Goal: Task Accomplishment & Management: Use online tool/utility

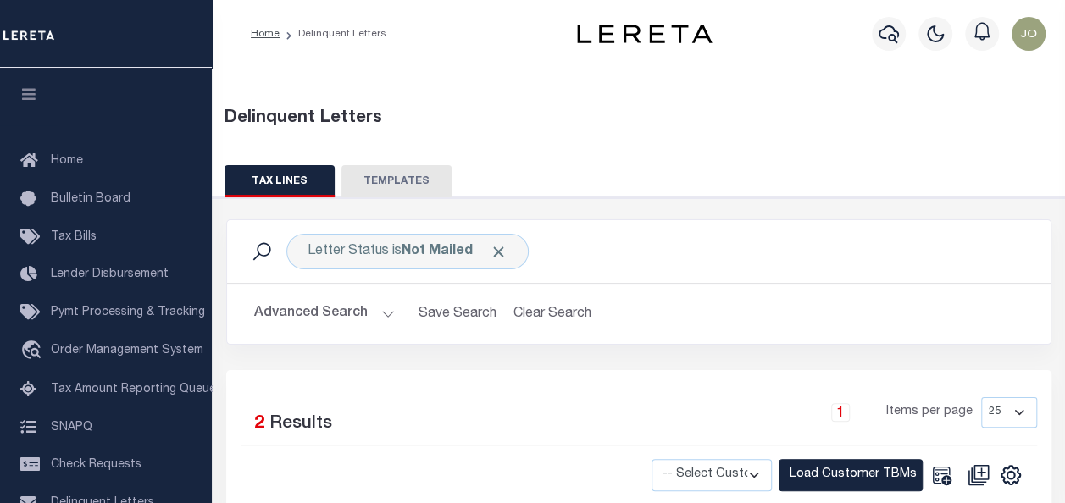
scroll to position [222, 0]
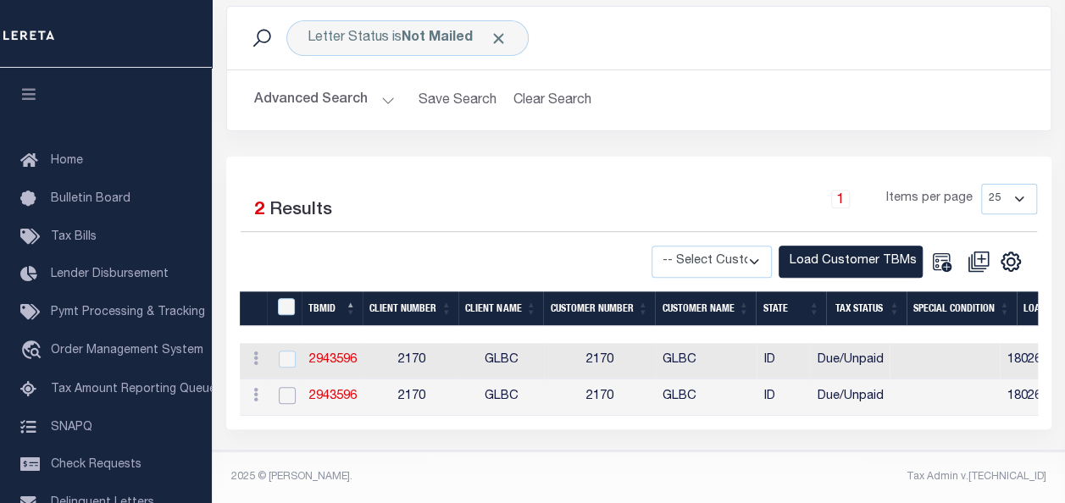
click at [288, 387] on input "checkbox" at bounding box center [287, 395] width 17 height 17
checkbox input "true"
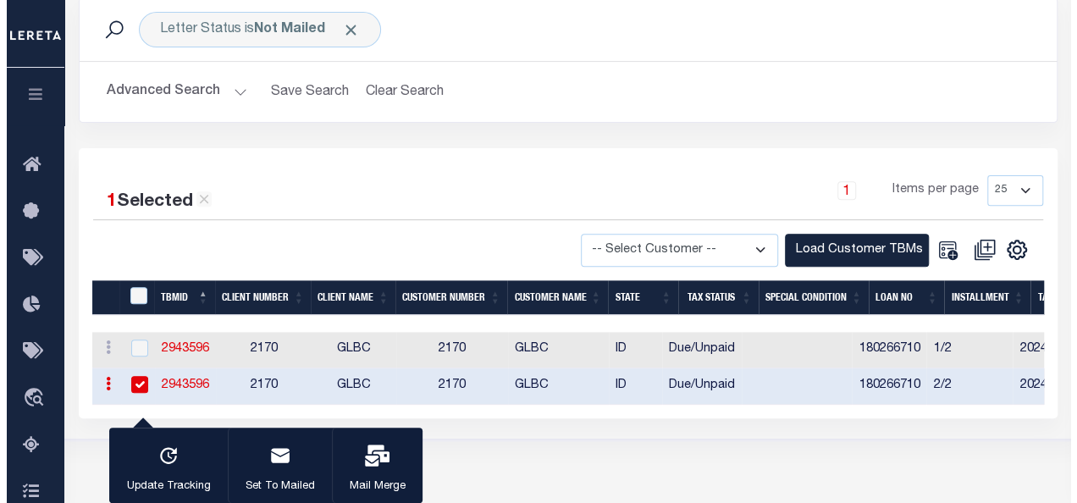
scroll to position [219, 0]
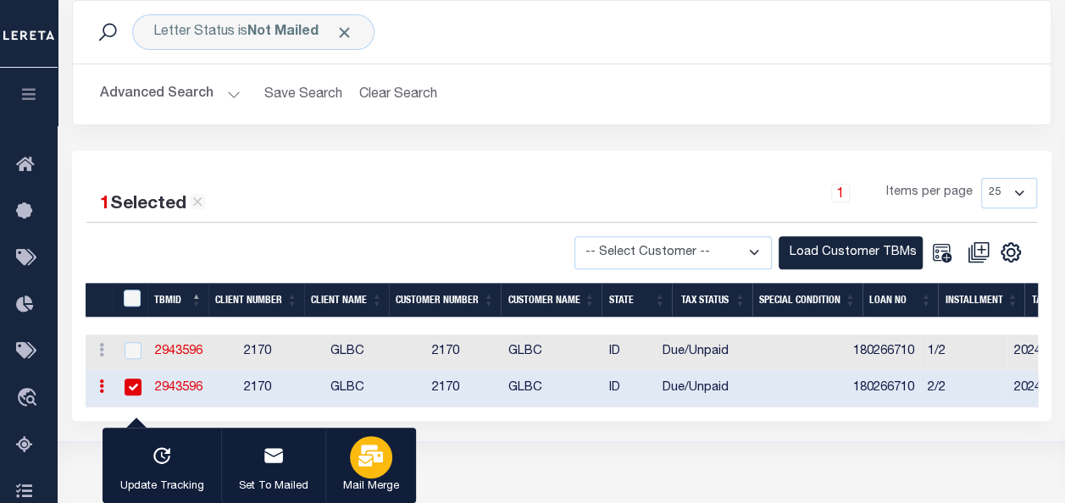
click at [361, 444] on div "button" at bounding box center [371, 457] width 42 height 42
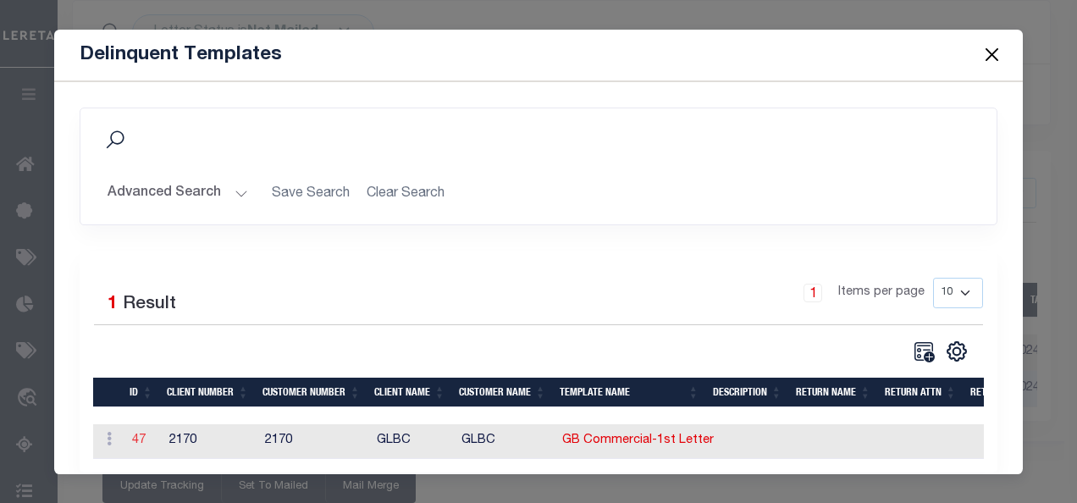
click at [138, 438] on link "47" at bounding box center [139, 440] width 14 height 12
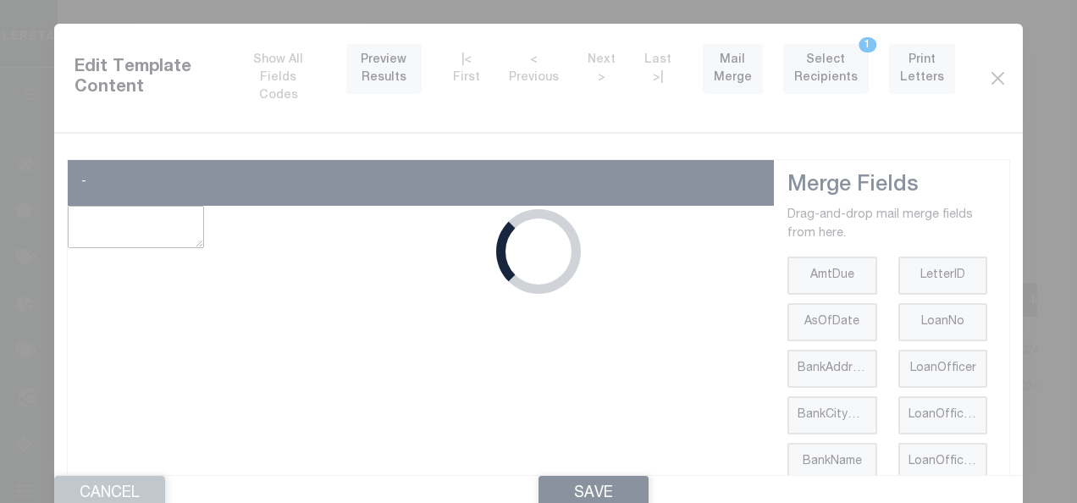
type textarea "<p style="line-height: normal; margin: 0in 0in 8pt; font-size: 11pt; font-famil…"
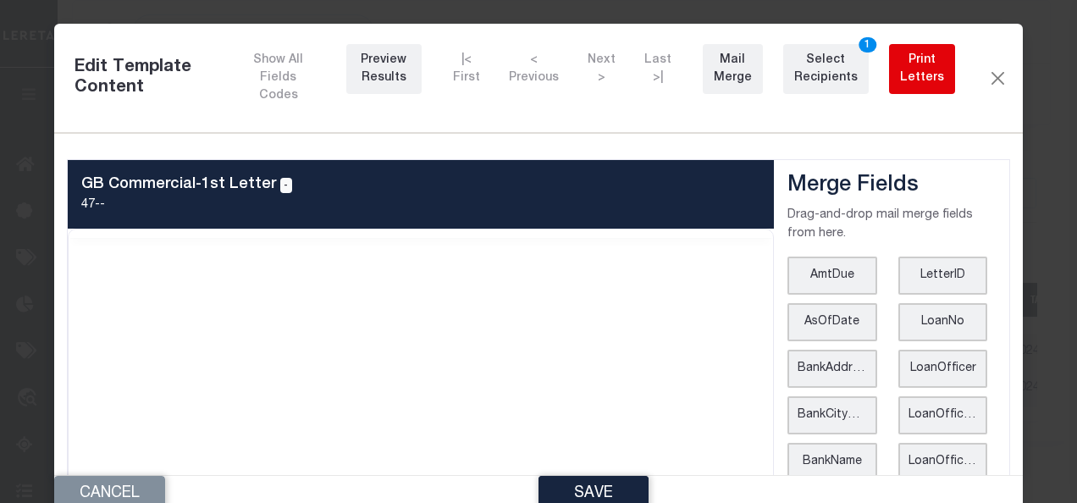
scroll to position [0, 0]
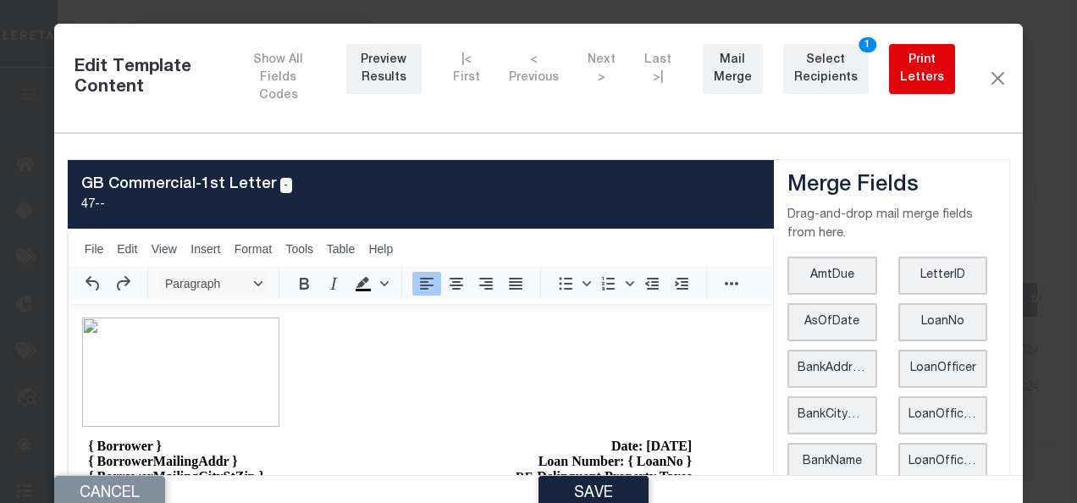
click at [922, 71] on div "Print Letters" at bounding box center [922, 70] width 44 height 36
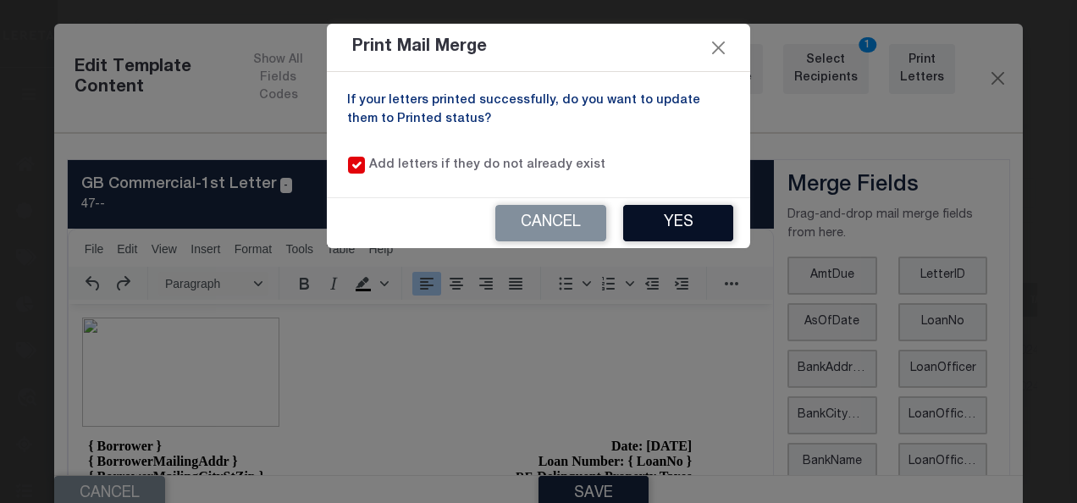
click at [647, 210] on button "Yes" at bounding box center [678, 223] width 110 height 36
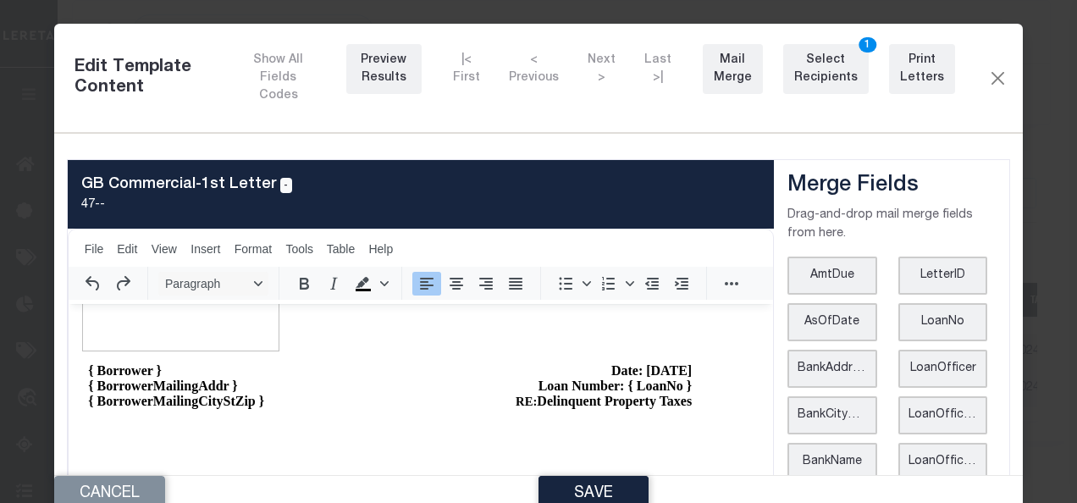
scroll to position [102, 0]
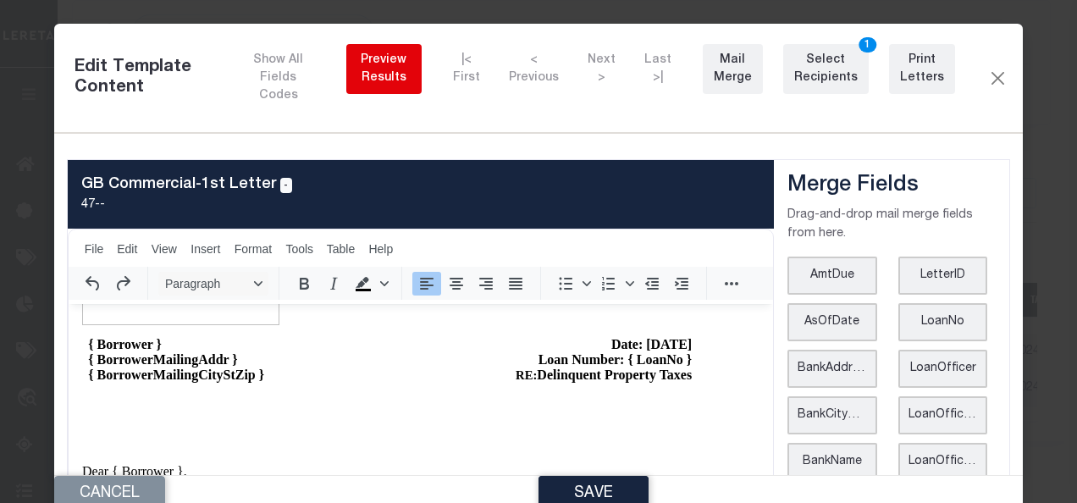
click at [364, 86] on div "Preview Results" at bounding box center [383, 70] width 53 height 36
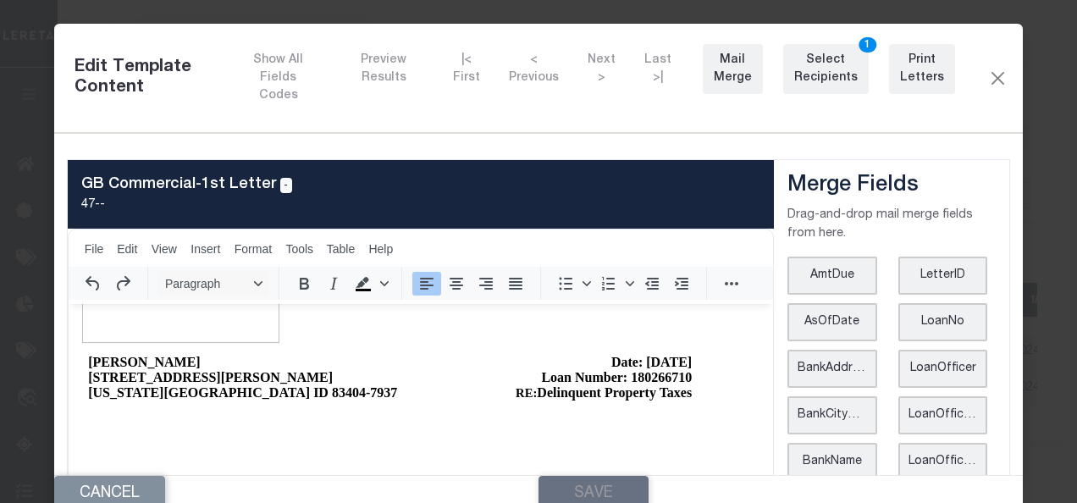
scroll to position [91, 0]
